Goal: Transaction & Acquisition: Book appointment/travel/reservation

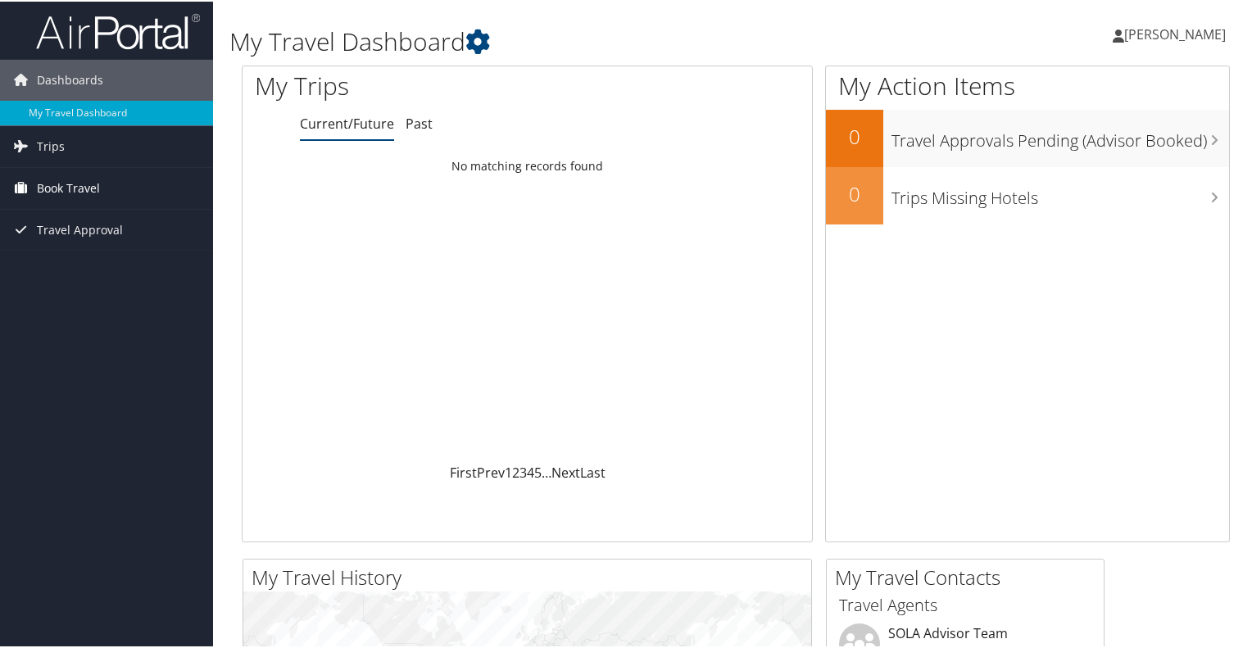
click at [74, 184] on span "Book Travel" at bounding box center [68, 186] width 63 height 41
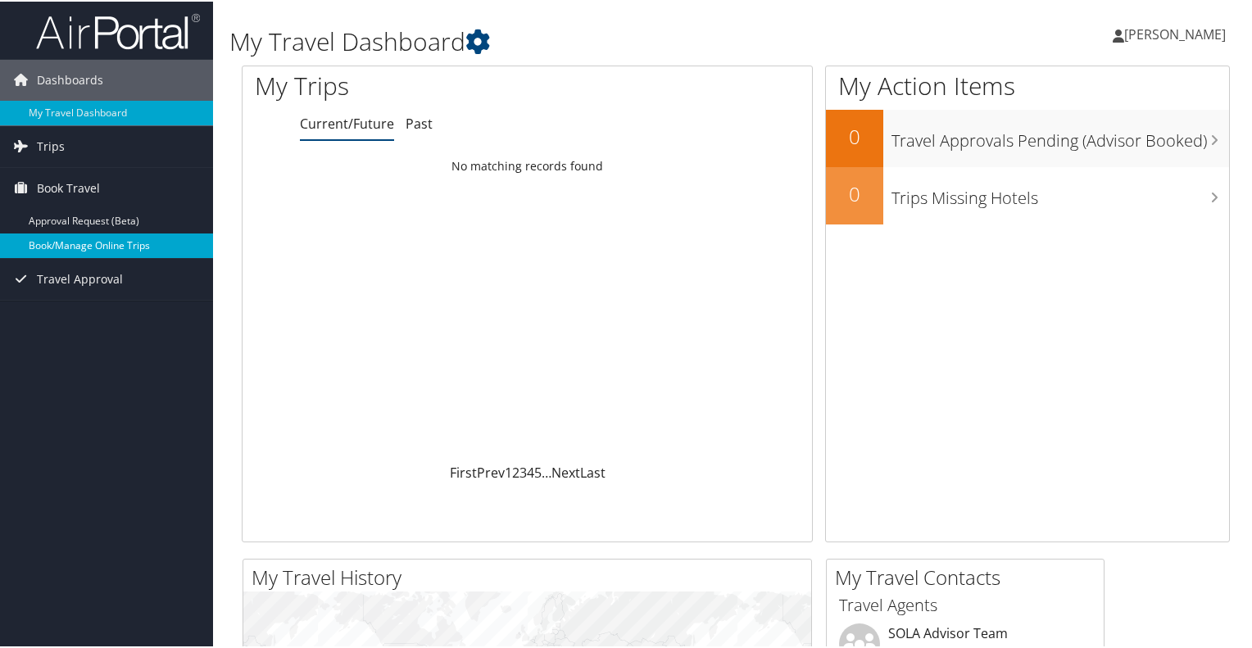
click at [88, 247] on link "Book/Manage Online Trips" at bounding box center [106, 244] width 213 height 25
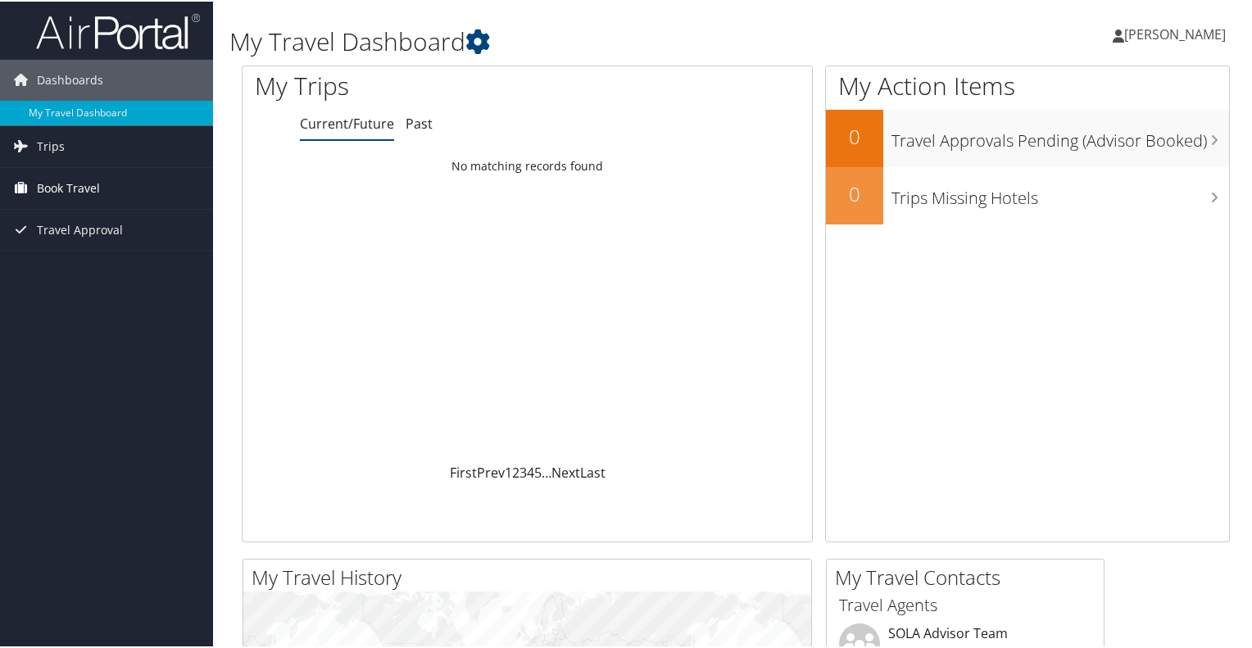
click at [62, 184] on span "Book Travel" at bounding box center [68, 186] width 63 height 41
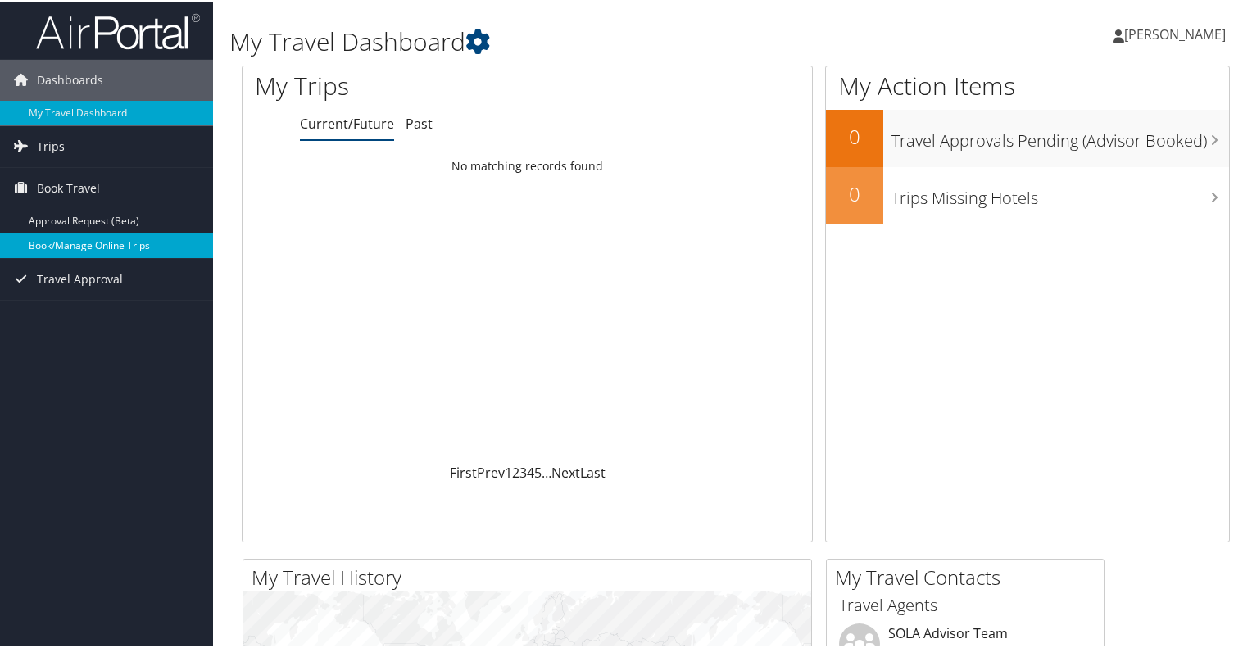
click at [52, 249] on link "Book/Manage Online Trips" at bounding box center [106, 244] width 213 height 25
click at [62, 456] on div "Dashboards My Travel Dashboard Trips Current/Future Trips Past Trips Trips Miss…" at bounding box center [629, 619] width 1258 height 1238
